Goal: Information Seeking & Learning: Learn about a topic

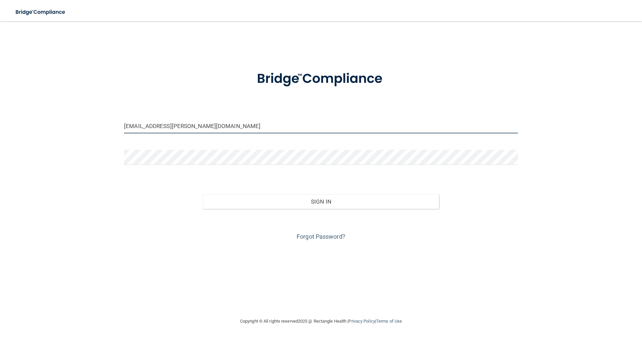
click at [170, 126] on input "drtjon@cox.net" at bounding box center [321, 125] width 394 height 15
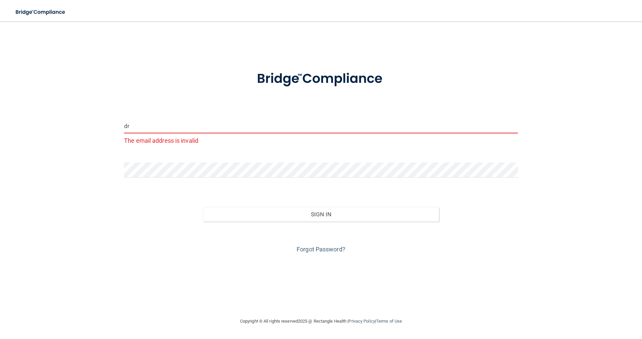
type input "d"
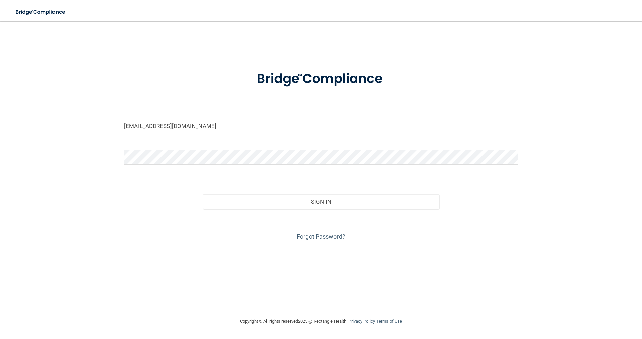
type input "[EMAIL_ADDRESS][DOMAIN_NAME]"
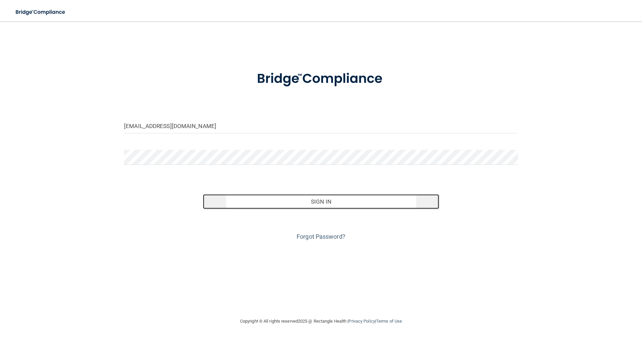
click at [274, 208] on button "Sign In" at bounding box center [321, 201] width 237 height 15
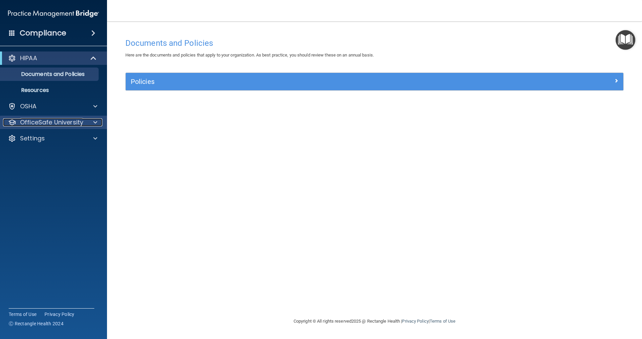
click at [92, 124] on div at bounding box center [94, 122] width 17 height 8
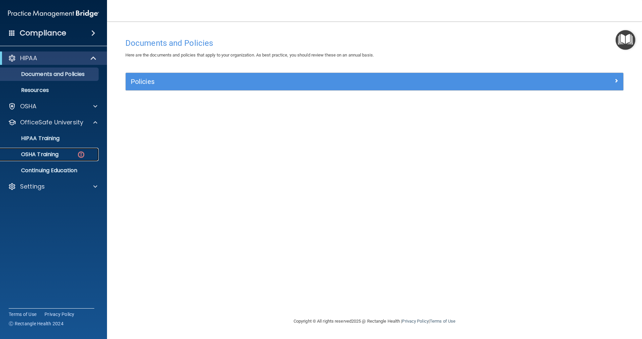
click at [55, 155] on p "OSHA Training" at bounding box center [31, 154] width 54 height 7
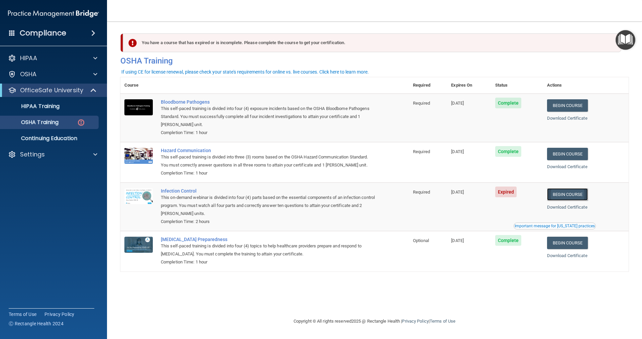
click at [564, 194] on link "Begin Course" at bounding box center [567, 194] width 41 height 12
